Goal: Information Seeking & Learning: Learn about a topic

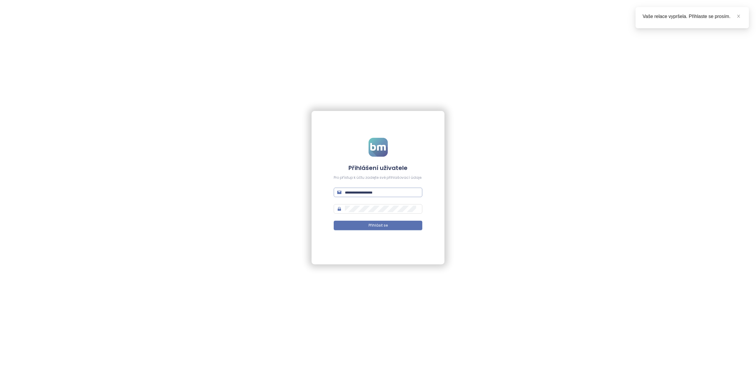
click at [355, 196] on span at bounding box center [378, 192] width 89 height 9
click at [357, 194] on input "text" at bounding box center [382, 192] width 74 height 6
type input "**********"
click at [363, 225] on button "Přihlásit se" at bounding box center [378, 225] width 89 height 9
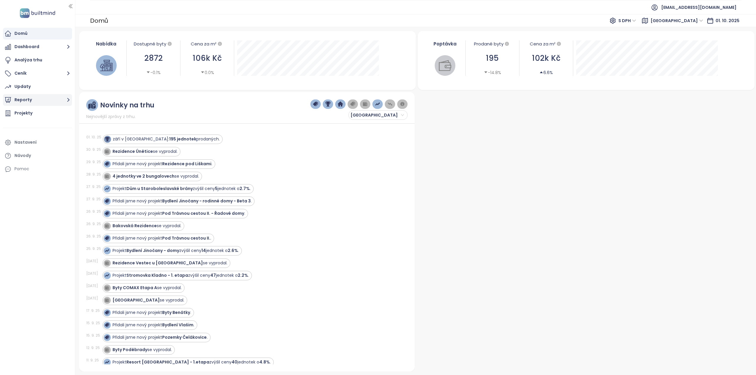
click at [19, 98] on button "Reporty" at bounding box center [37, 100] width 69 height 12
click at [39, 129] on div "Praha 8" at bounding box center [38, 129] width 63 height 9
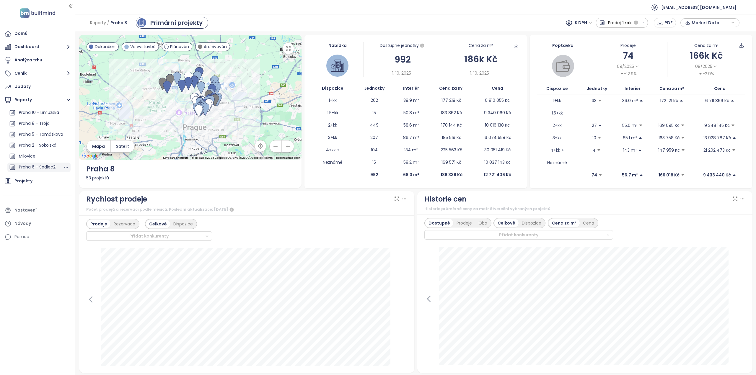
scroll to position [384, 0]
drag, startPoint x: 37, startPoint y: 133, endPoint x: 39, endPoint y: 136, distance: 3.8
click at [37, 133] on div "Praha 8 - Trója" at bounding box center [34, 133] width 31 height 7
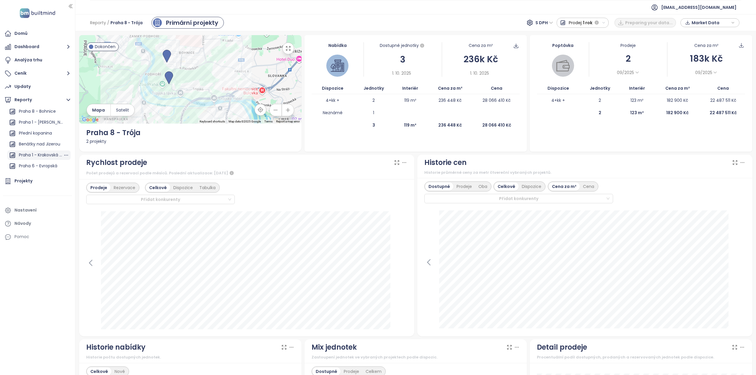
scroll to position [472, 0]
click at [37, 124] on div "Praha 8 - Bohnice" at bounding box center [37, 121] width 37 height 7
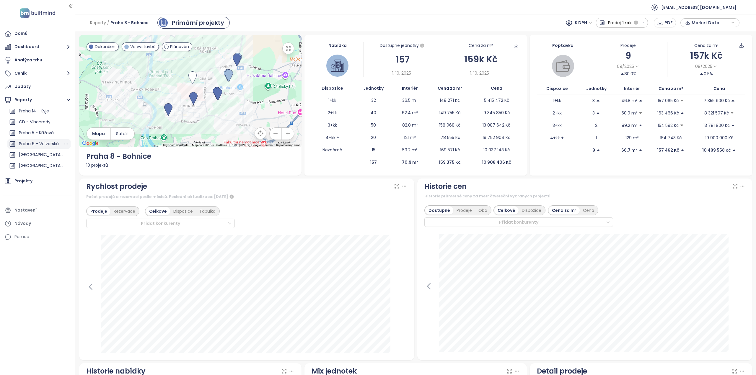
scroll to position [644, 0]
click at [34, 167] on div "Praha 8 - Mazurská" at bounding box center [39, 168] width 40 height 7
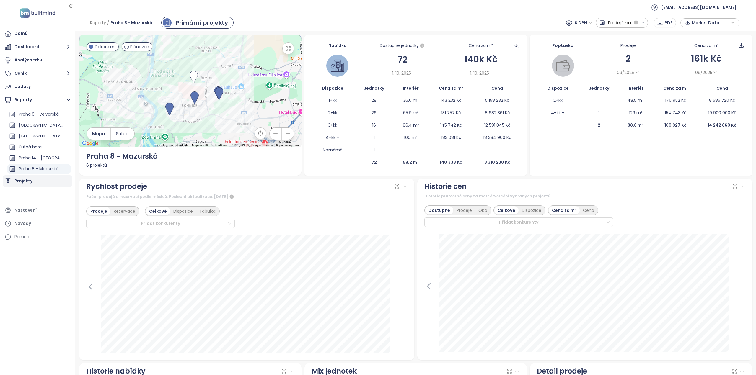
click at [25, 179] on div "Projekty" at bounding box center [23, 180] width 18 height 7
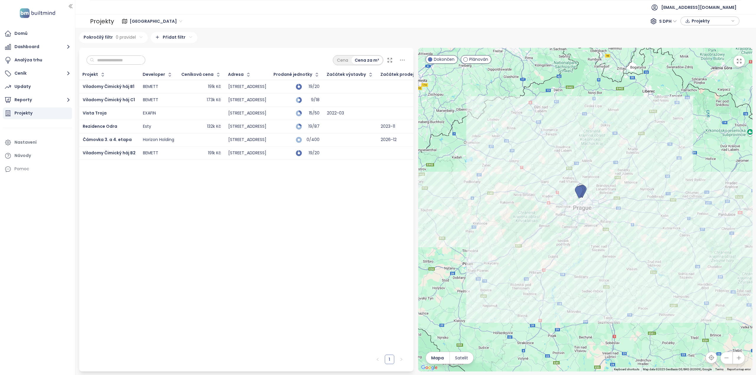
click at [160, 21] on span "[GEOGRAPHIC_DATA]" at bounding box center [156, 21] width 53 height 9
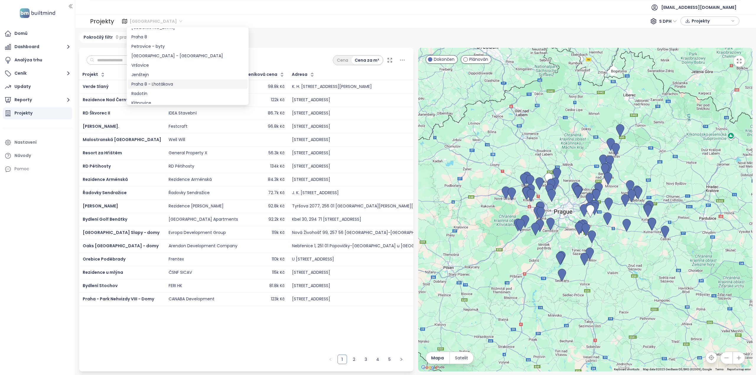
scroll to position [118, 0]
click at [147, 45] on div "Praha 8" at bounding box center [187, 47] width 112 height 6
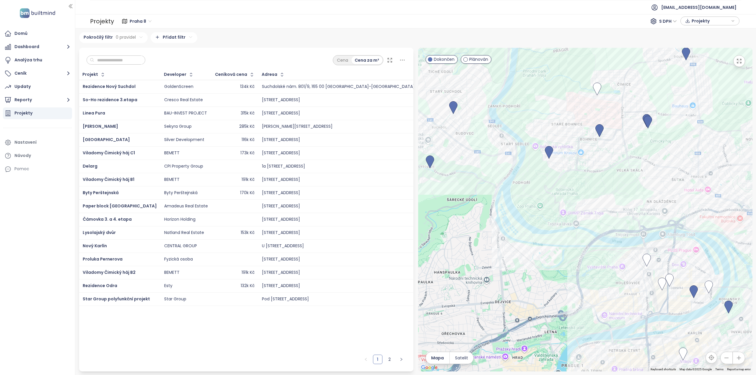
drag, startPoint x: 520, startPoint y: 163, endPoint x: 585, endPoint y: 193, distance: 71.1
click at [585, 193] on div at bounding box center [585, 210] width 334 height 324
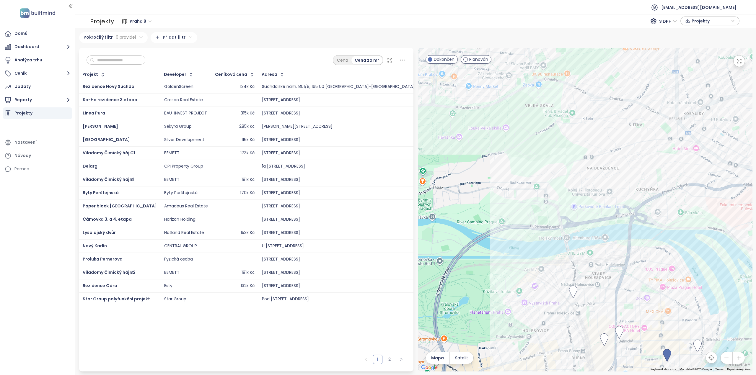
drag, startPoint x: 626, startPoint y: 212, endPoint x: 511, endPoint y: 203, distance: 115.8
click at [511, 203] on div at bounding box center [585, 210] width 334 height 324
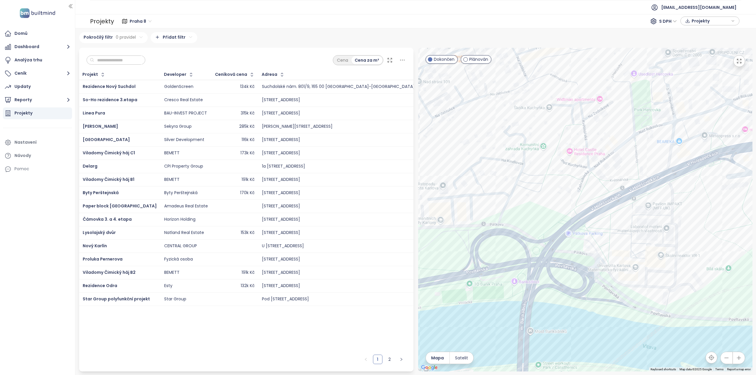
drag, startPoint x: 635, startPoint y: 199, endPoint x: 525, endPoint y: 186, distance: 110.9
click at [525, 186] on div at bounding box center [585, 210] width 334 height 324
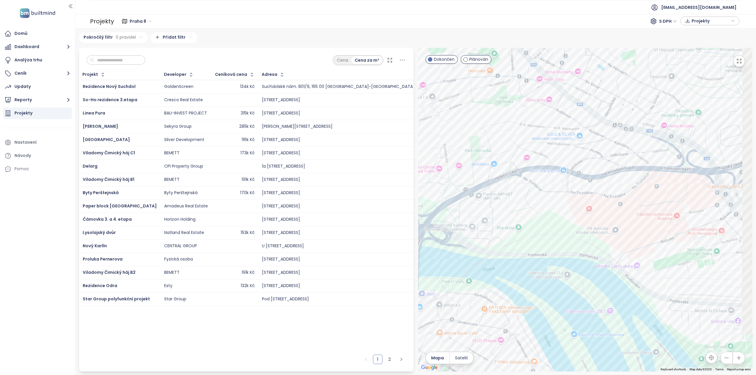
drag, startPoint x: 629, startPoint y: 193, endPoint x: 524, endPoint y: 195, distance: 105.1
click at [524, 195] on div at bounding box center [585, 210] width 334 height 324
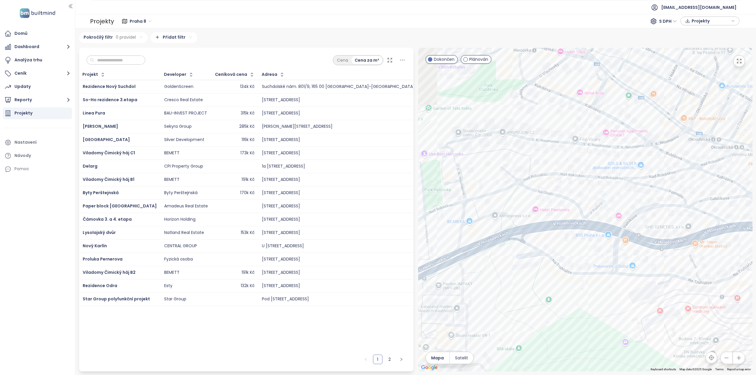
drag, startPoint x: 508, startPoint y: 148, endPoint x: 608, endPoint y: 184, distance: 105.4
click at [608, 184] on div at bounding box center [585, 210] width 334 height 324
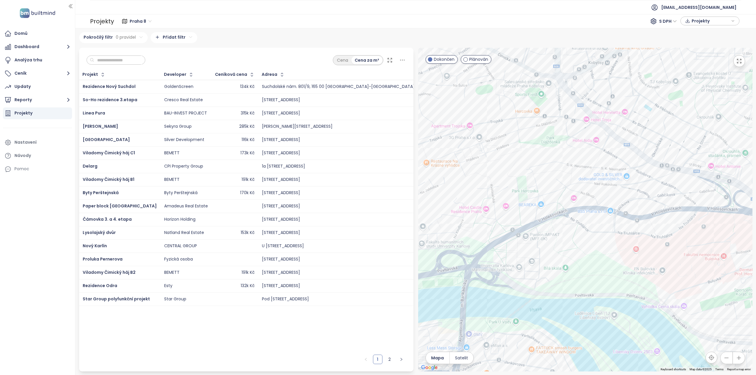
drag, startPoint x: 550, startPoint y: 165, endPoint x: 555, endPoint y: 172, distance: 8.6
click at [555, 172] on div at bounding box center [585, 210] width 334 height 324
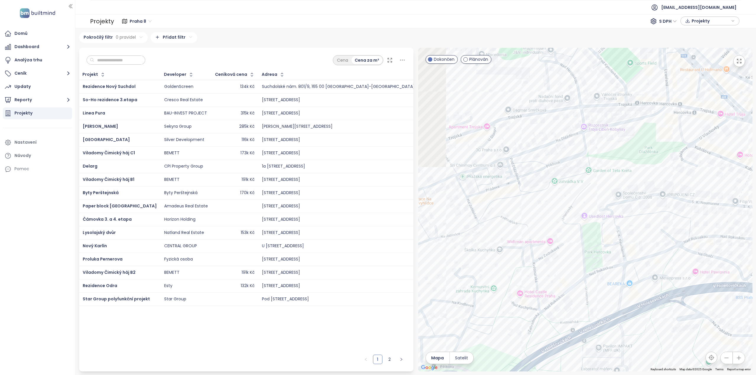
drag, startPoint x: 544, startPoint y: 174, endPoint x: 645, endPoint y: 214, distance: 109.6
click at [645, 214] on div at bounding box center [585, 210] width 334 height 324
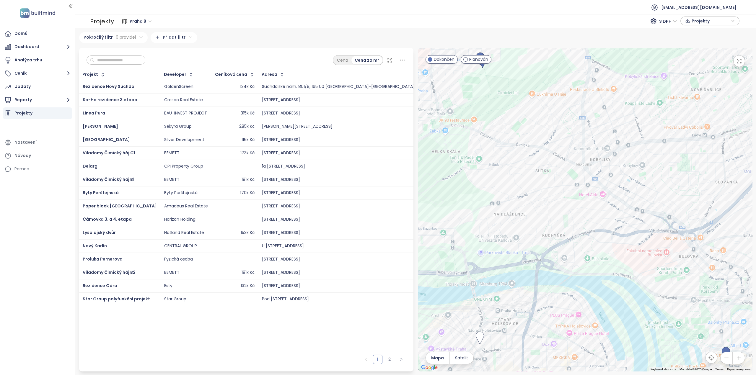
drag, startPoint x: 649, startPoint y: 201, endPoint x: 578, endPoint y: 204, distance: 71.2
click at [578, 204] on div at bounding box center [585, 210] width 334 height 324
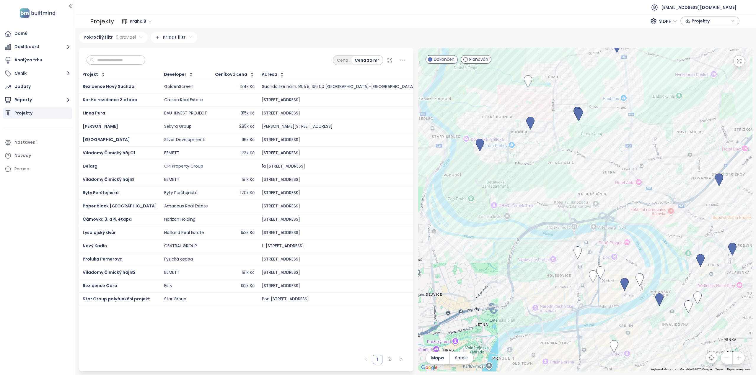
drag, startPoint x: 508, startPoint y: 166, endPoint x: 542, endPoint y: 154, distance: 35.9
click at [540, 154] on div at bounding box center [585, 210] width 334 height 324
click at [717, 176] on img at bounding box center [718, 180] width 8 height 13
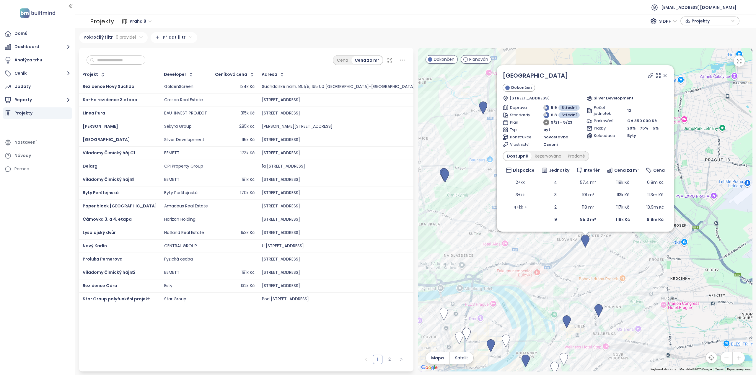
click at [666, 77] on icon at bounding box center [664, 75] width 3 height 3
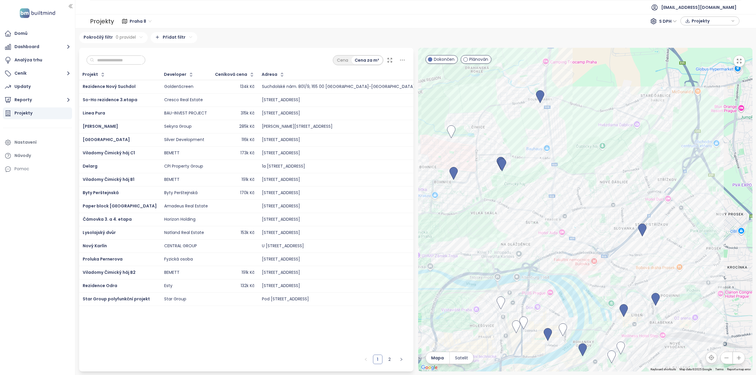
drag, startPoint x: 514, startPoint y: 267, endPoint x: 576, endPoint y: 255, distance: 63.6
click at [576, 255] on div at bounding box center [585, 210] width 334 height 324
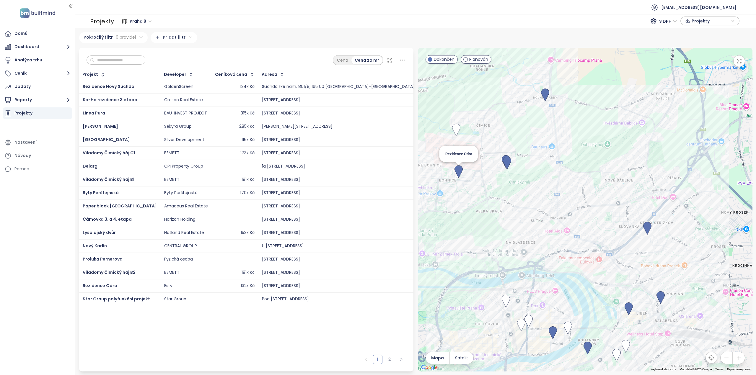
click at [457, 168] on img at bounding box center [458, 171] width 8 height 13
